Goal: Register for event/course

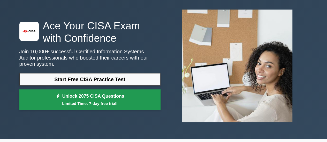
scroll to position [22, 0]
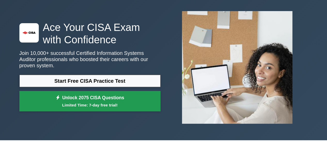
click at [129, 98] on link "Unlock 2075 CISA Questions Limited Time: 7-day free trial!" at bounding box center [89, 101] width 141 height 21
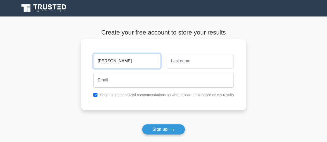
type input "Balka"
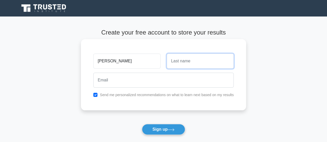
click at [195, 65] on input "text" at bounding box center [200, 61] width 67 height 15
type input "David"
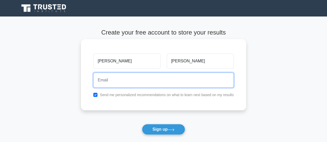
click at [158, 81] on input "email" at bounding box center [163, 80] width 140 height 15
click at [140, 82] on input "balka@taste.org.uk" at bounding box center [163, 80] width 140 height 15
click at [152, 80] on input "balka@taste.org.uk" at bounding box center [163, 80] width 140 height 15
type input "balkadavidyase@gmail.com"
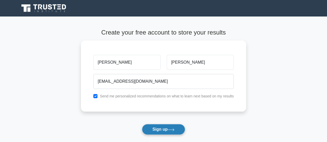
click at [157, 131] on button "Sign up" at bounding box center [163, 129] width 43 height 11
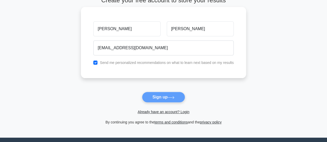
scroll to position [34, 0]
